Goal: Task Accomplishment & Management: Manage account settings

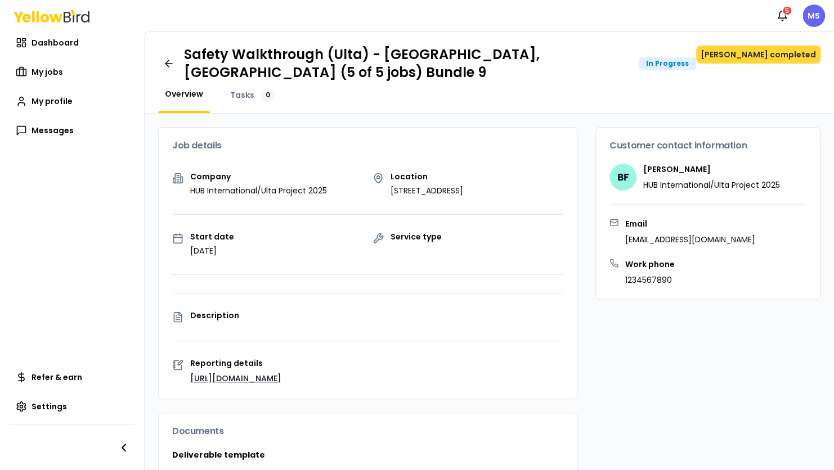
click at [765, 56] on button "[PERSON_NAME] completed" at bounding box center [758, 55] width 124 height 18
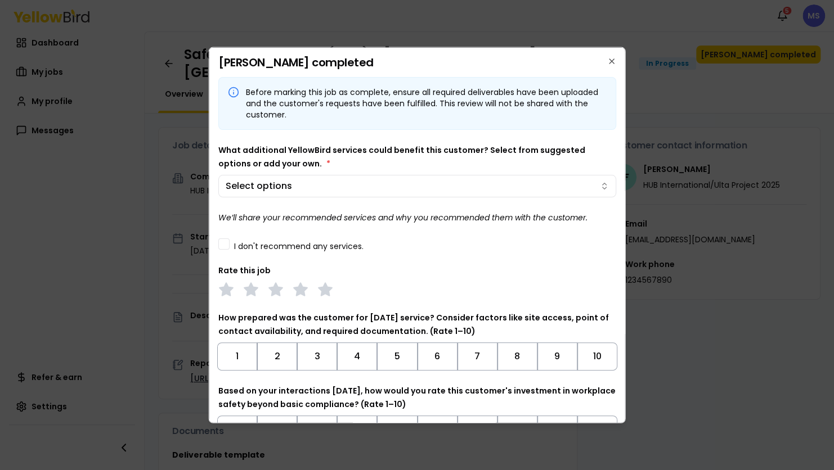
scroll to position [70, 0]
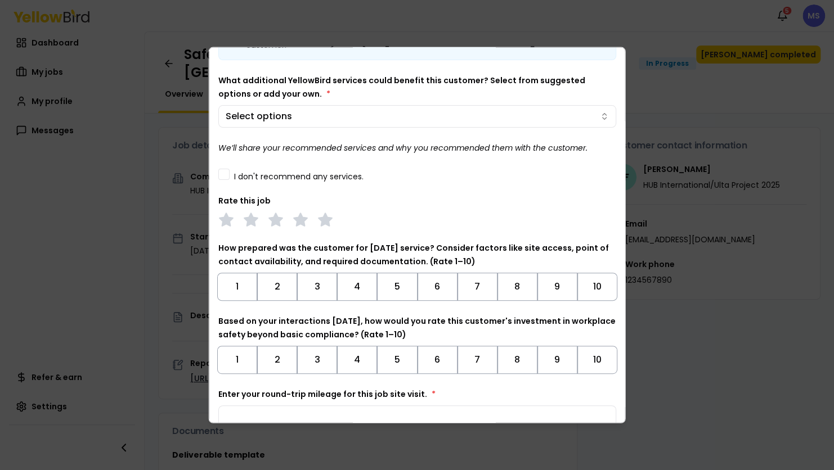
click at [225, 172] on button "I don't recommend any services." at bounding box center [223, 174] width 11 height 11
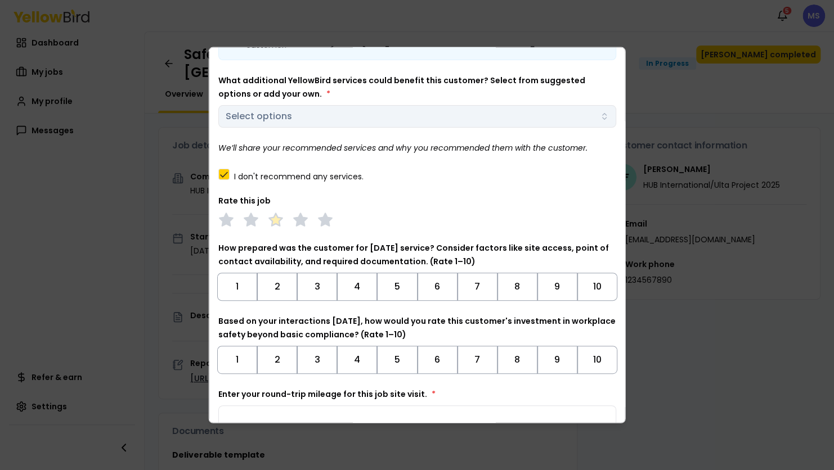
click at [277, 217] on polygon at bounding box center [275, 219] width 13 height 12
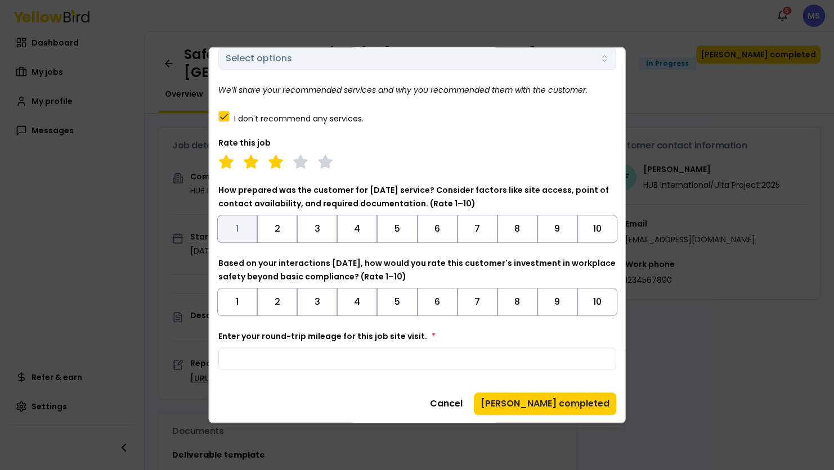
click at [241, 232] on button "1" at bounding box center [237, 229] width 40 height 28
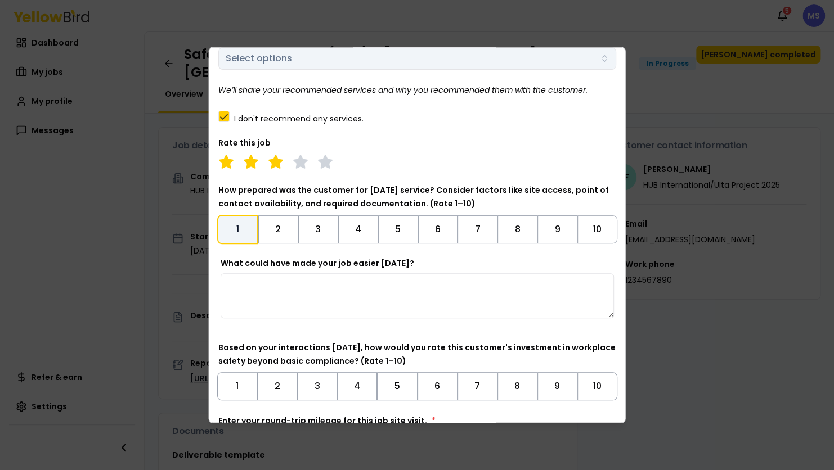
click at [308, 286] on textarea "What could have made your job easier [DATE]?" at bounding box center [417, 295] width 393 height 45
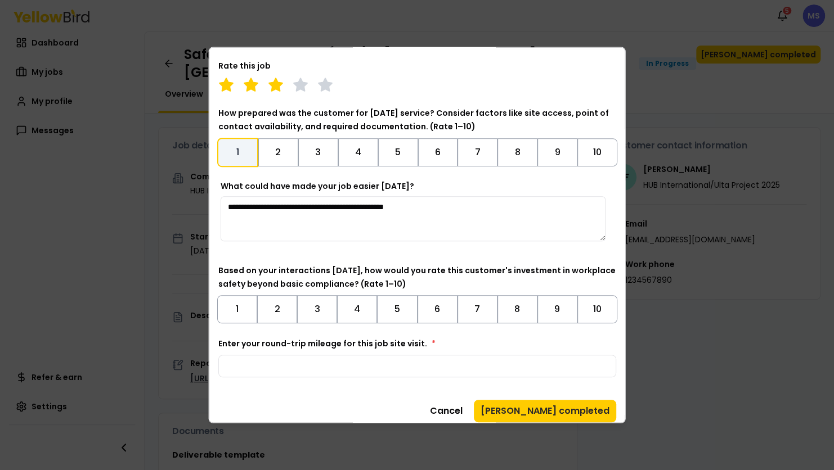
scroll to position [205, 0]
type textarea "**********"
click at [502, 310] on button "8" at bounding box center [517, 309] width 40 height 28
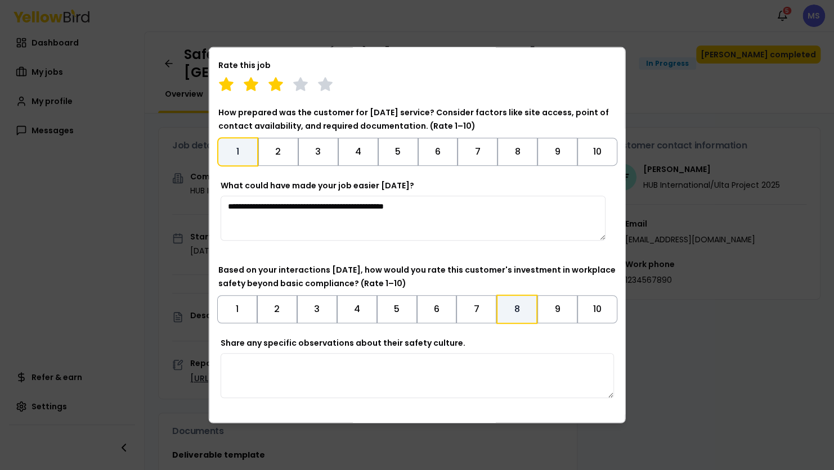
scroll to position [296, 0]
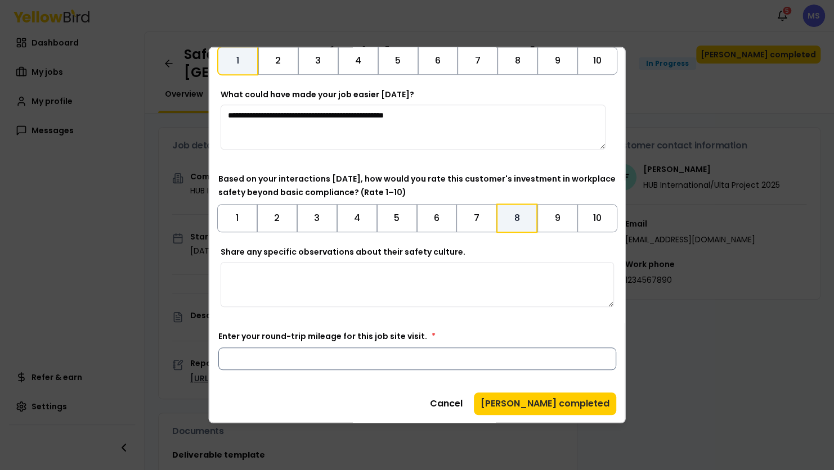
click at [399, 356] on input "Enter your round-trip mileage for this job site visit. *" at bounding box center [417, 359] width 398 height 23
type input "**"
click at [535, 401] on button "[PERSON_NAME] completed" at bounding box center [545, 404] width 142 height 23
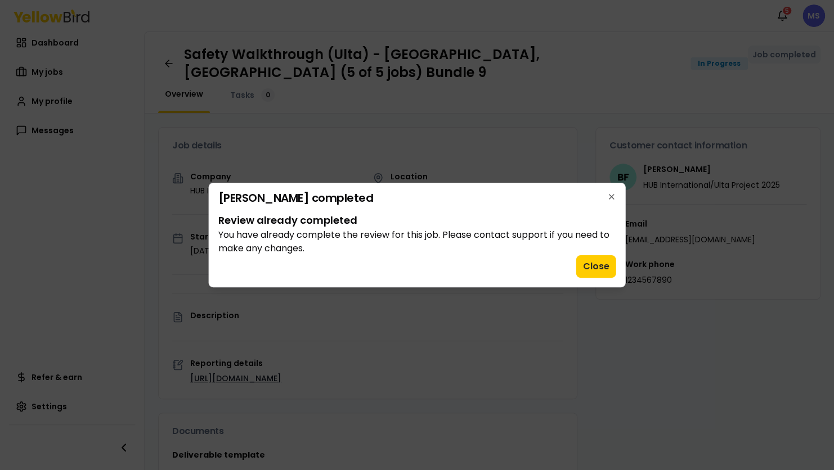
scroll to position [0, 0]
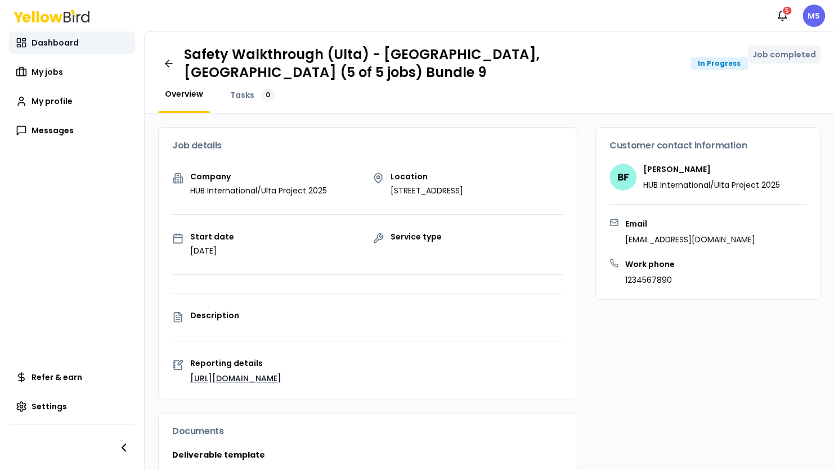
click at [62, 47] on span "Dashboard" at bounding box center [55, 42] width 47 height 11
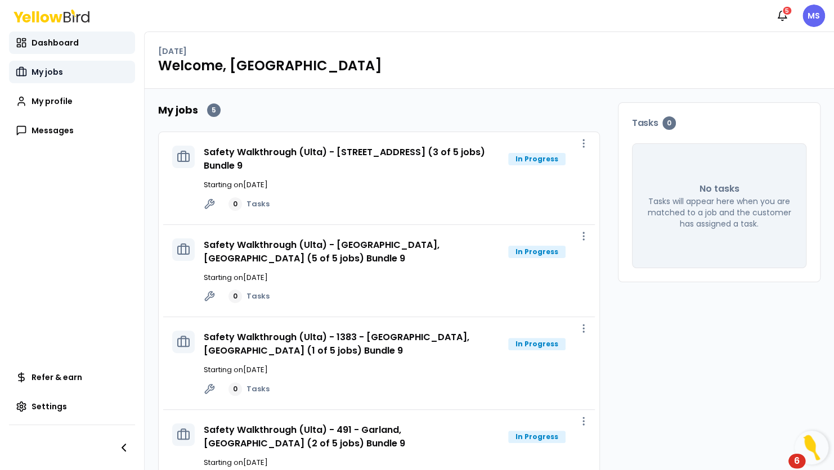
click at [50, 77] on span "My jobs" at bounding box center [48, 71] width 32 height 11
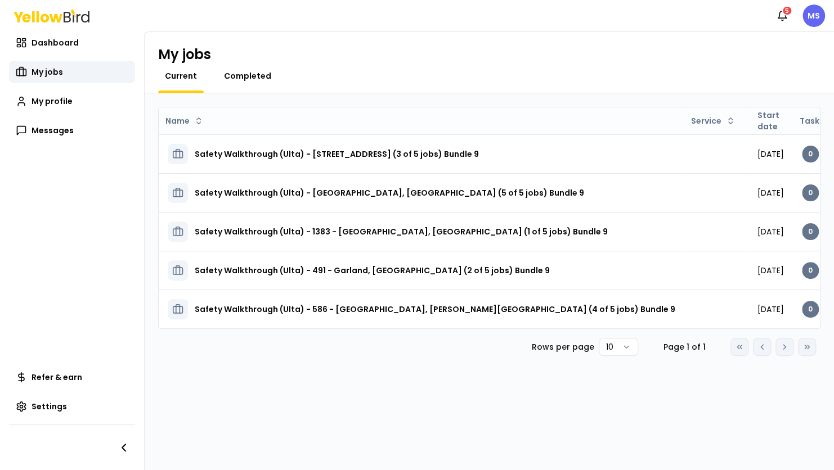
click at [249, 71] on span "Completed" at bounding box center [247, 75] width 47 height 11
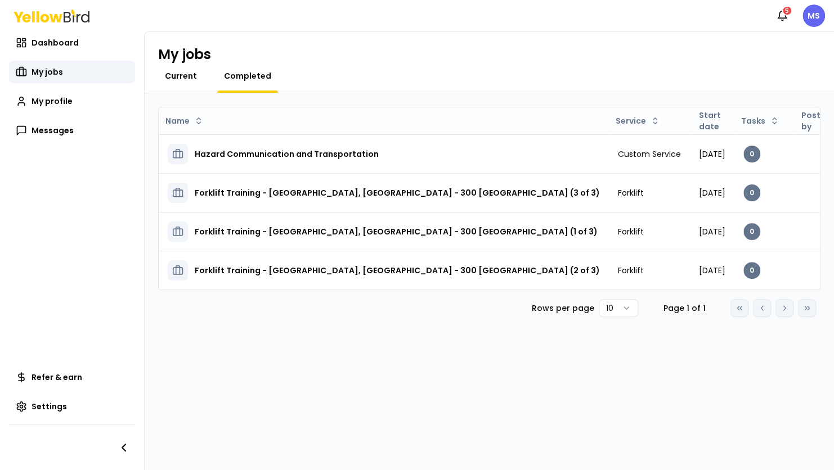
click at [181, 75] on span "Current" at bounding box center [181, 75] width 32 height 11
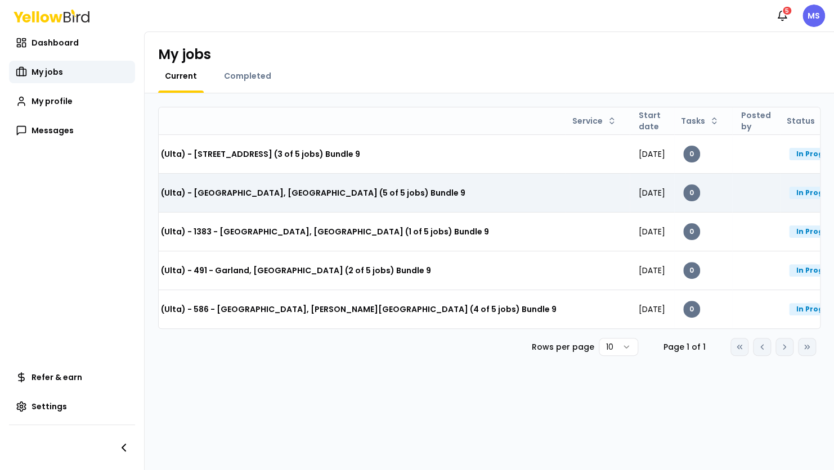
scroll to position [0, 133]
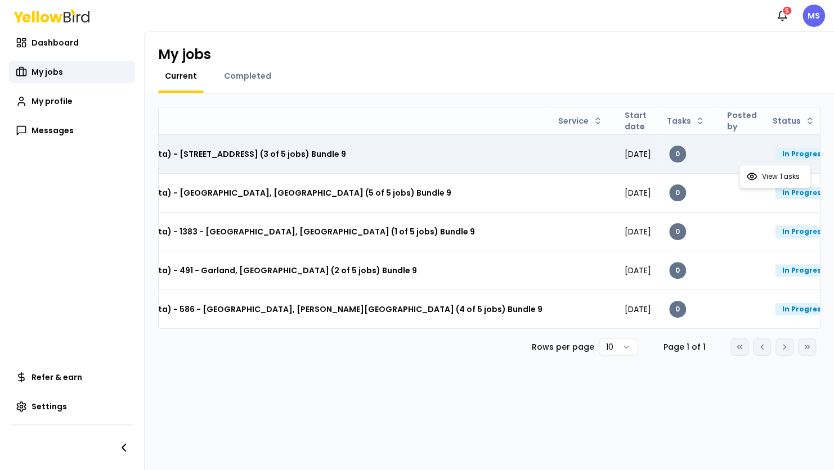
click at [800, 147] on html "Notifications 5 MS Dashboard My jobs My profile Messages Refer & earn Settings …" at bounding box center [417, 235] width 834 height 470
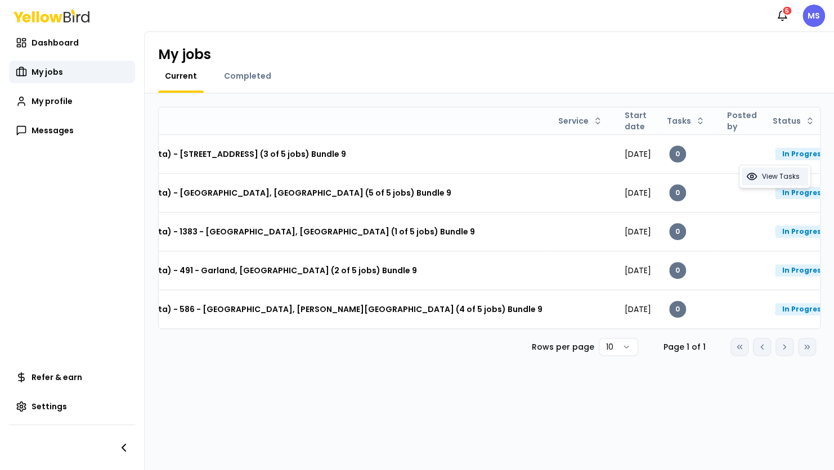
click at [777, 176] on span "View Tasks" at bounding box center [781, 176] width 38 height 9
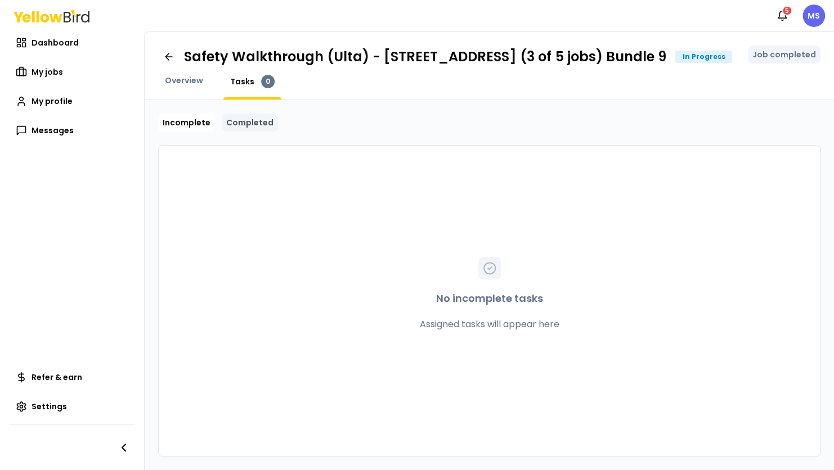
click at [252, 117] on link "Completed" at bounding box center [250, 123] width 56 height 18
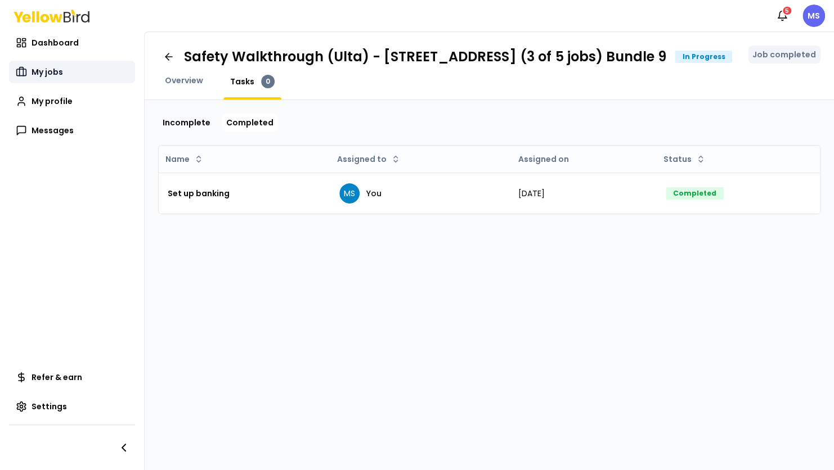
click at [45, 69] on span "My jobs" at bounding box center [48, 71] width 32 height 11
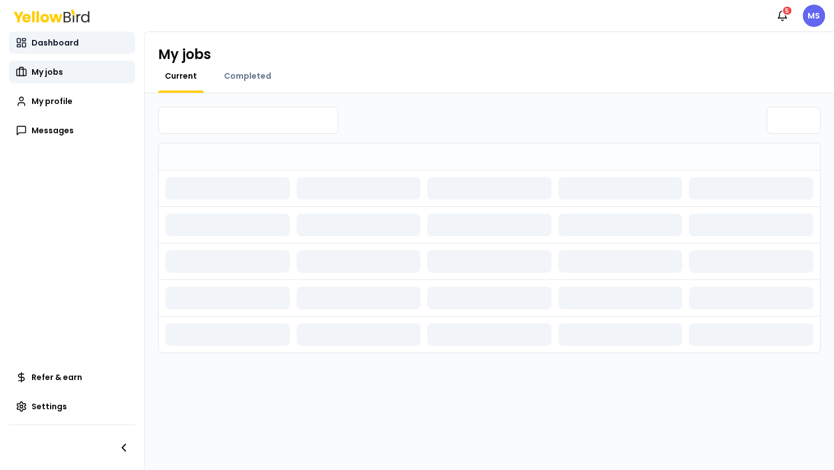
click at [51, 41] on span "Dashboard" at bounding box center [55, 42] width 47 height 11
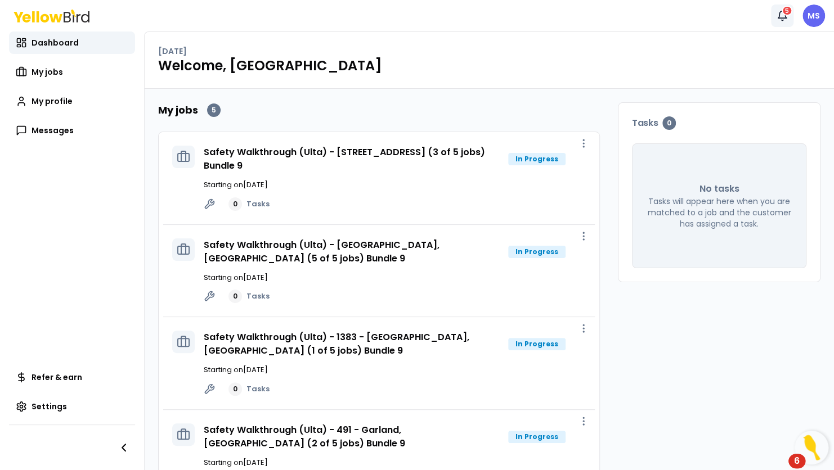
click at [774, 20] on button "Notifications 5" at bounding box center [782, 16] width 23 height 23
